Goal: Task Accomplishment & Management: Complete application form

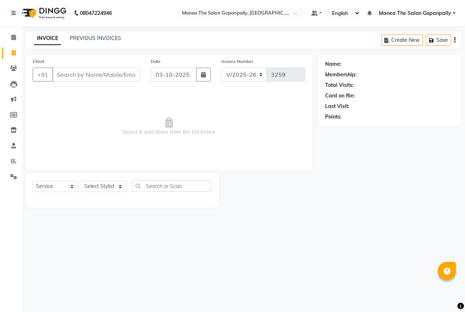
select select "7027"
select select "service"
click at [99, 72] on input "Client" at bounding box center [96, 75] width 88 height 14
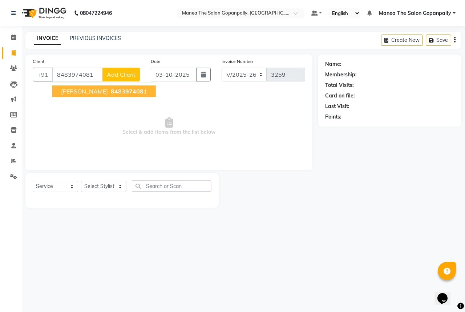
type input "8483974081"
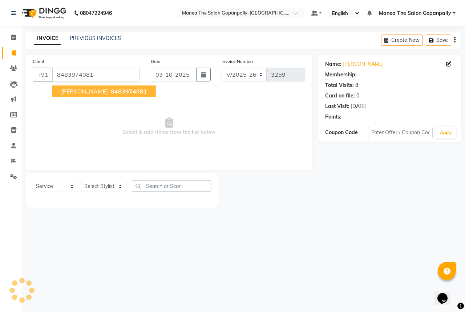
select select "1: Object"
click at [77, 93] on span "[PERSON_NAME]" at bounding box center [84, 91] width 47 height 7
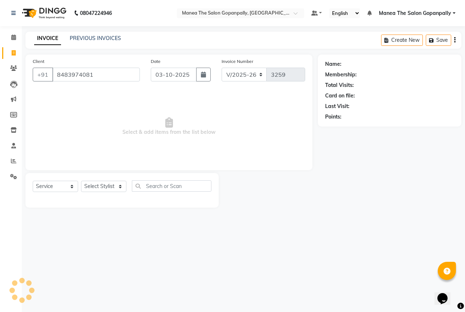
select select "1: Object"
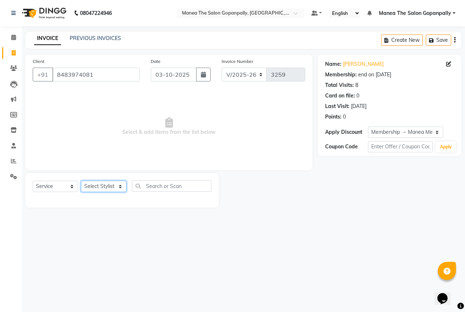
click at [109, 187] on select "Select Stylist anas [PERSON_NAME] [PERSON_NAME] [PERSON_NAME] sameer [PERSON_NA…" at bounding box center [103, 186] width 45 height 11
select select "77517"
click at [81, 181] on select "Select Stylist anas [PERSON_NAME] [PERSON_NAME] [PERSON_NAME] sameer [PERSON_NA…" at bounding box center [103, 186] width 45 height 11
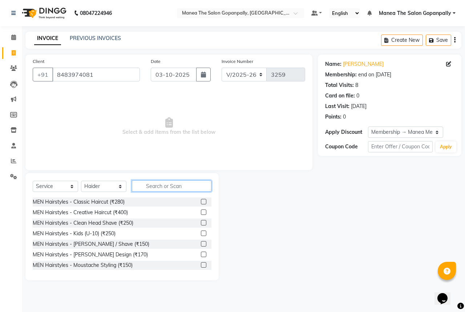
click at [161, 183] on input "text" at bounding box center [172, 185] width 80 height 11
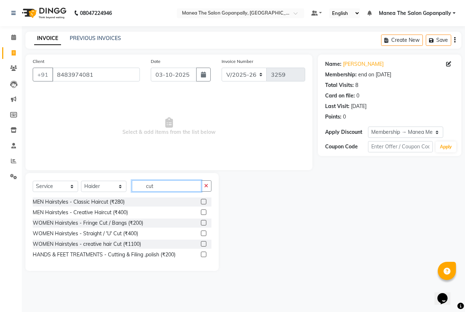
type input "cut"
click at [201, 202] on label at bounding box center [203, 201] width 5 height 5
click at [201, 202] on input "checkbox" at bounding box center [203, 201] width 5 height 5
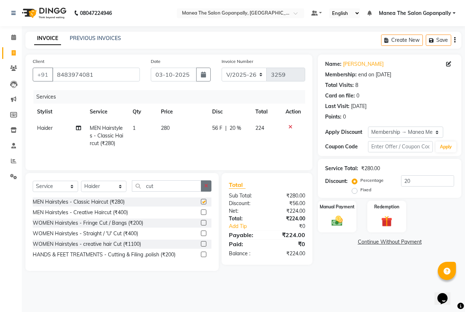
checkbox input "false"
click at [203, 187] on button "button" at bounding box center [206, 185] width 11 height 11
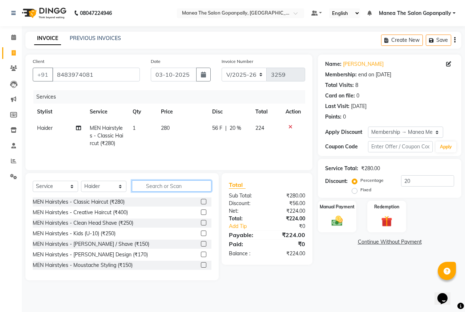
click at [183, 187] on input "text" at bounding box center [172, 185] width 80 height 11
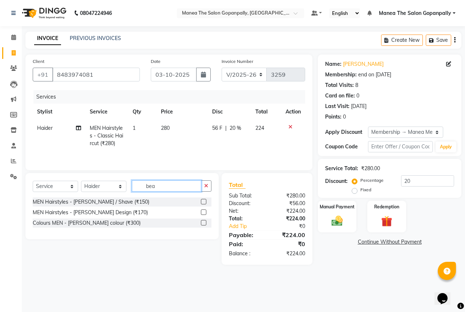
type input "bea"
click at [205, 212] on label at bounding box center [203, 211] width 5 height 5
click at [205, 212] on input "checkbox" at bounding box center [203, 212] width 5 height 5
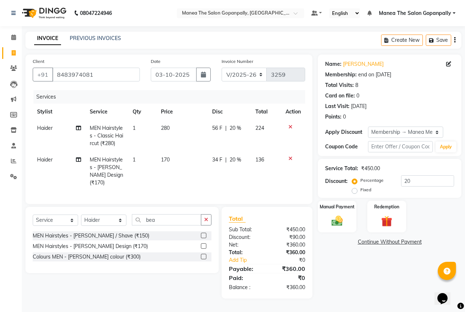
click at [202, 243] on label at bounding box center [203, 245] width 5 height 5
click at [202, 244] on input "checkbox" at bounding box center [203, 246] width 5 height 5
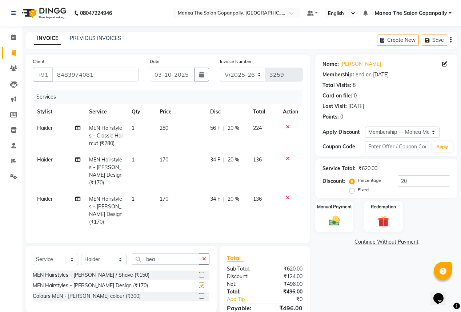
checkbox input "false"
click at [287, 195] on icon at bounding box center [288, 197] width 4 height 5
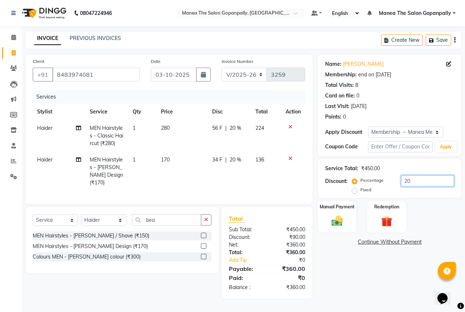
click at [425, 182] on input "20" at bounding box center [427, 180] width 53 height 11
type input "2"
click at [342, 224] on img at bounding box center [337, 220] width 19 height 13
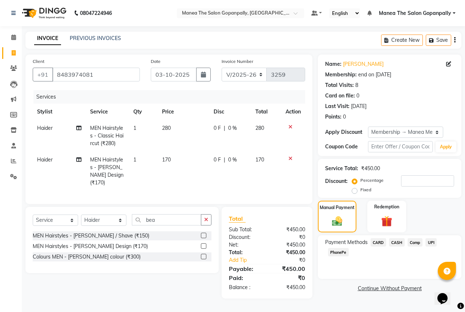
click at [430, 241] on span "UPI" at bounding box center [430, 242] width 11 height 8
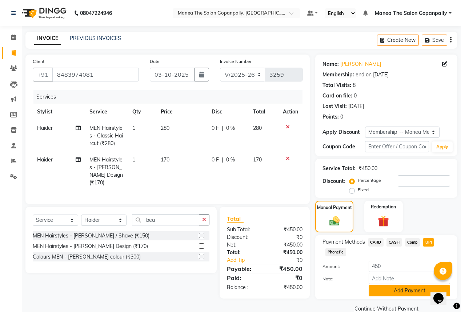
click at [411, 293] on button "Add Payment" at bounding box center [408, 290] width 81 height 11
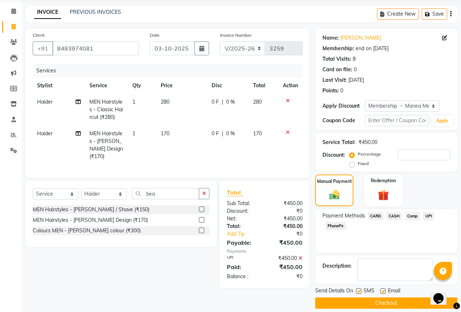
scroll to position [33, 0]
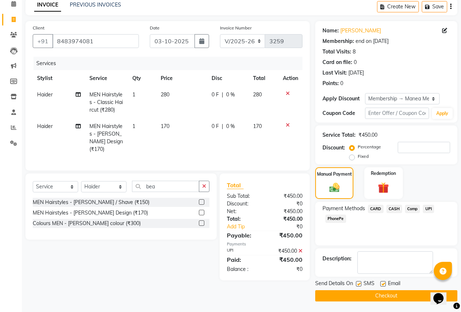
click at [382, 283] on label at bounding box center [382, 283] width 5 height 5
click at [382, 283] on input "checkbox" at bounding box center [382, 284] width 5 height 5
checkbox input "false"
click at [388, 297] on button "Checkout" at bounding box center [386, 295] width 142 height 11
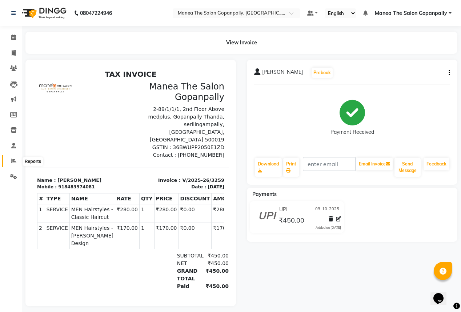
click at [12, 159] on icon at bounding box center [13, 160] width 5 height 5
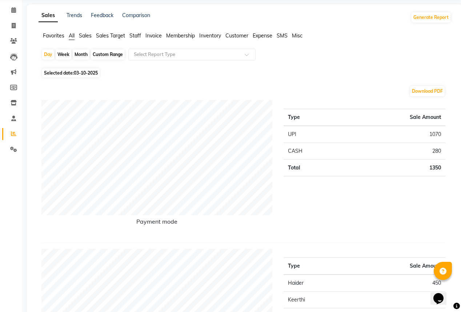
scroll to position [29, 0]
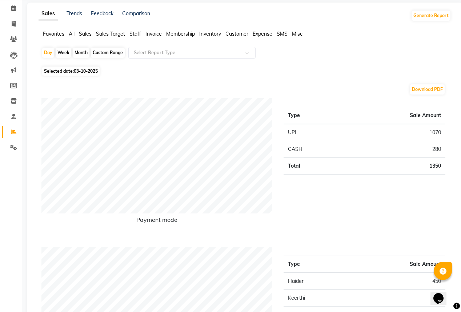
click at [78, 53] on div "Month" at bounding box center [81, 53] width 17 height 10
select select "10"
select select "2025"
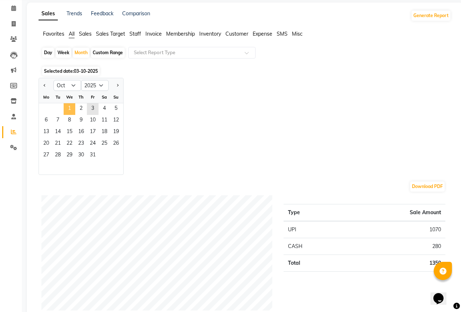
click at [70, 110] on span "1" at bounding box center [70, 109] width 12 height 12
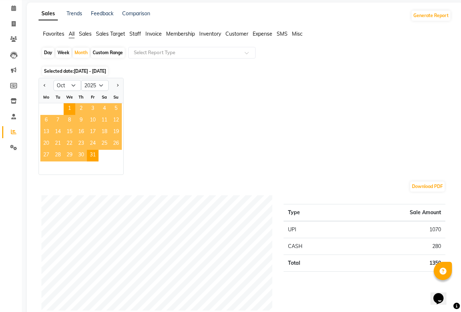
drag, startPoint x: 275, startPoint y: 102, endPoint x: 114, endPoint y: 110, distance: 160.4
click at [218, 110] on div "Jan Feb Mar Apr May Jun [DATE] Aug Sep Oct Nov [DATE] 2016 2017 2018 2019 2020 …" at bounding box center [245, 126] width 412 height 97
click at [67, 110] on span "1" at bounding box center [70, 109] width 12 height 12
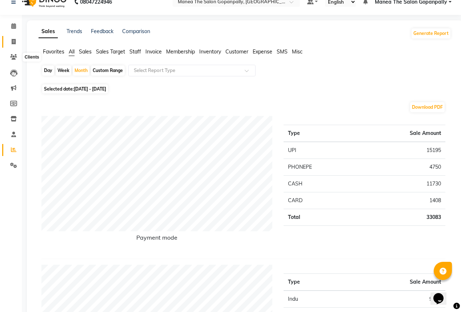
scroll to position [0, 0]
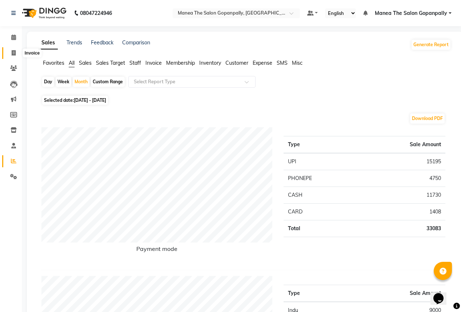
click at [12, 54] on icon at bounding box center [14, 52] width 4 height 5
select select "7027"
select select "service"
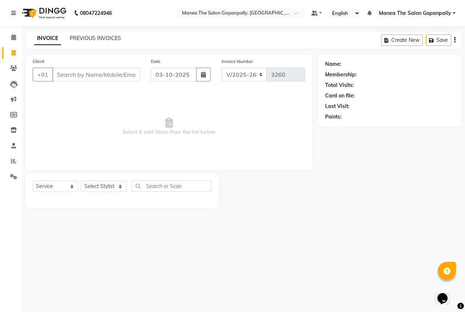
click at [77, 42] on div "INVOICE PREVIOUS INVOICES" at bounding box center [77, 39] width 104 height 8
click at [80, 38] on link "PREVIOUS INVOICES" at bounding box center [95, 38] width 51 height 7
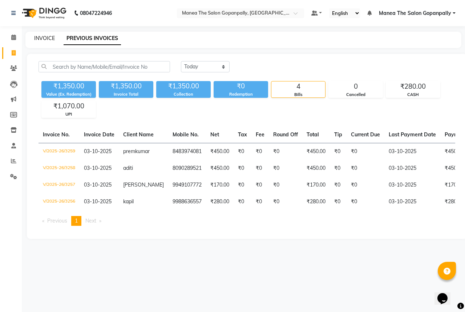
click at [45, 41] on div "INVOICE" at bounding box center [44, 39] width 21 height 8
click at [45, 40] on link "INVOICE" at bounding box center [44, 38] width 21 height 7
select select "service"
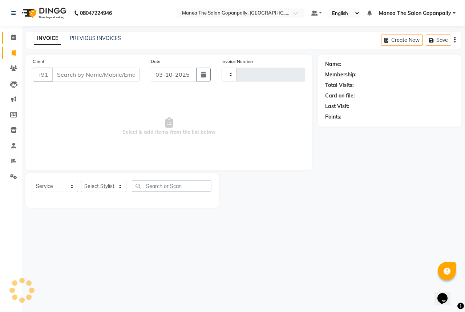
type input "3260"
select select "7027"
click at [14, 39] on icon at bounding box center [13, 37] width 5 height 5
